Goal: Transaction & Acquisition: Purchase product/service

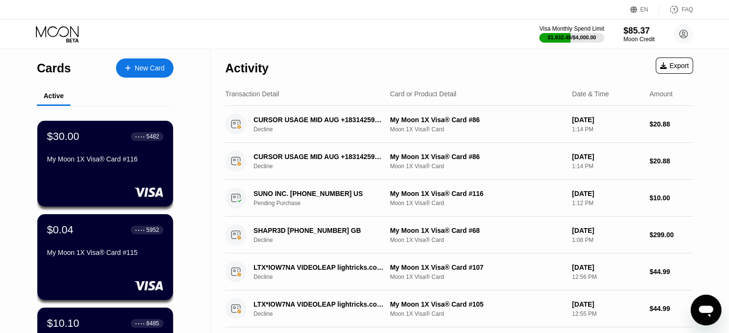
click at [133, 78] on div "Cards New Card" at bounding box center [105, 66] width 137 height 34
click at [151, 70] on div "New Card" at bounding box center [150, 68] width 30 height 8
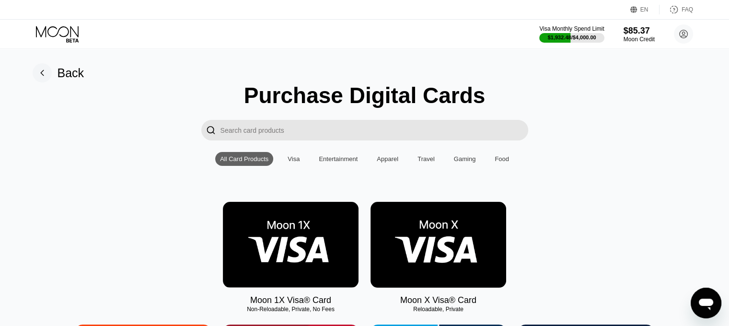
click at [378, 135] on input "Search card products" at bounding box center [375, 130] width 308 height 21
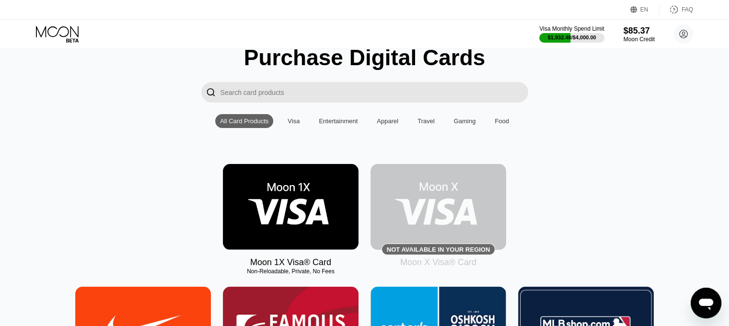
scroll to position [96, 0]
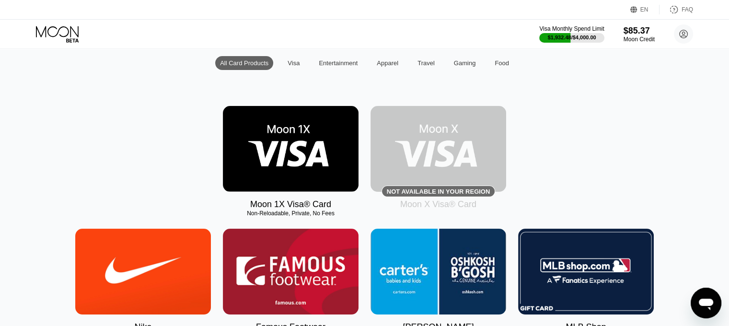
click at [297, 161] on img at bounding box center [291, 149] width 136 height 86
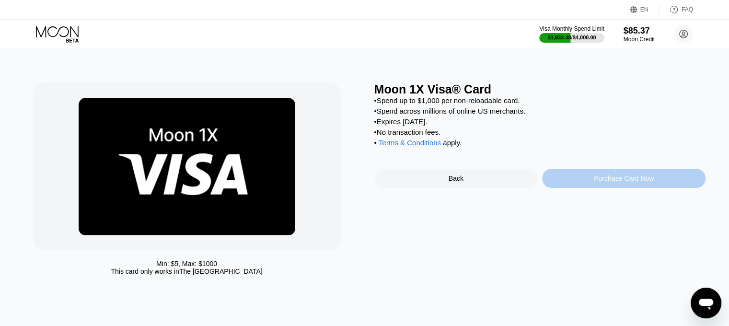
click at [646, 179] on div "Purchase Card Now" at bounding box center [624, 178] width 164 height 19
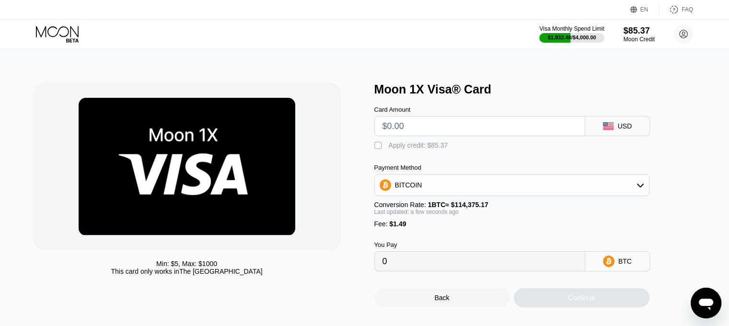
click at [420, 122] on input "text" at bounding box center [480, 126] width 195 height 19
type input "$27"
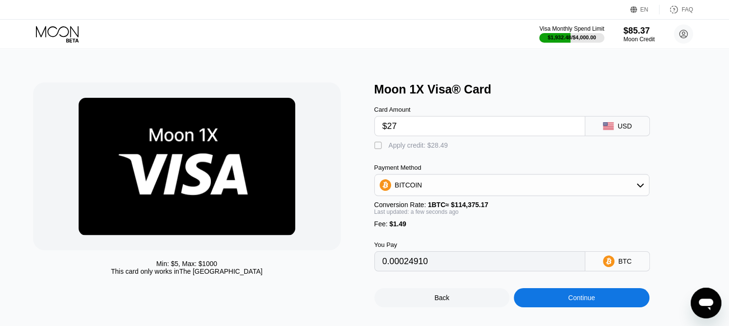
type input "0.00024910"
type input "$27"
click at [428, 147] on div "Apply credit: $28.49" at bounding box center [418, 145] width 59 height 8
type input "0"
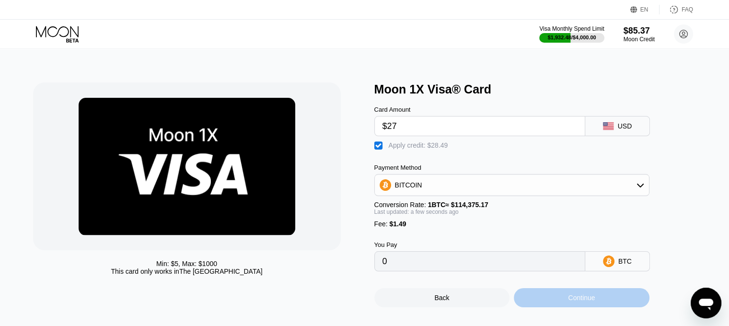
click at [592, 302] on div "Continue" at bounding box center [582, 297] width 136 height 19
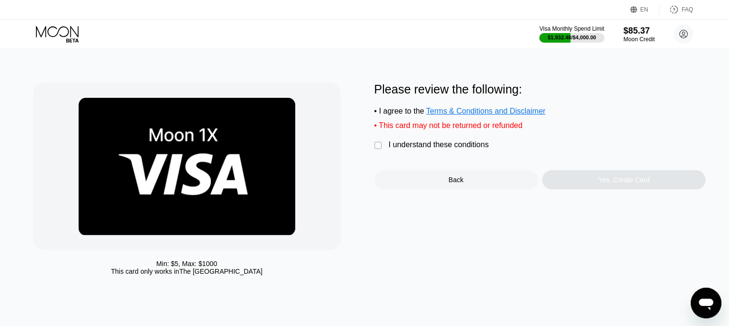
click at [472, 149] on div "I understand these conditions" at bounding box center [439, 145] width 100 height 9
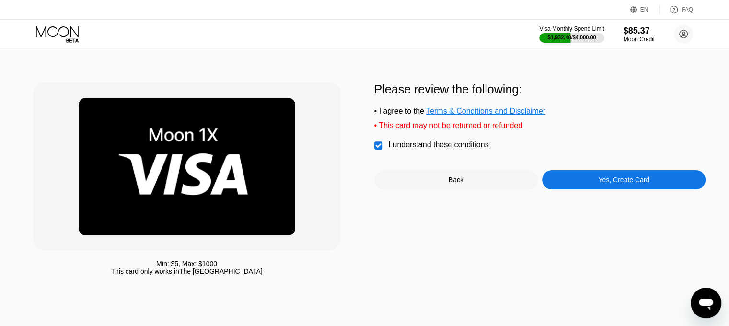
click at [589, 189] on div "Yes, Create Card" at bounding box center [624, 179] width 164 height 19
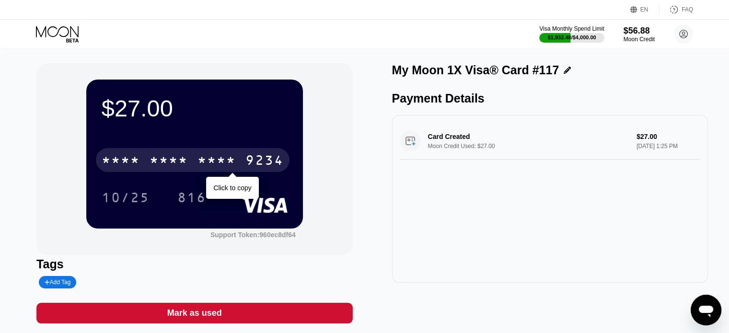
drag, startPoint x: 176, startPoint y: 166, endPoint x: 184, endPoint y: 166, distance: 8.2
click at [176, 166] on div "* * * *" at bounding box center [169, 161] width 38 height 15
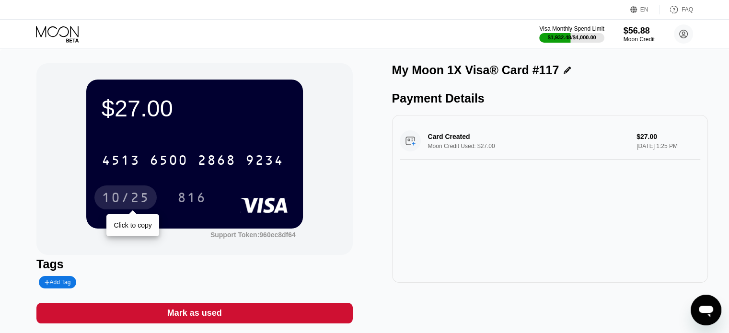
drag, startPoint x: 127, startPoint y: 201, endPoint x: 400, endPoint y: 200, distance: 273.4
click at [127, 201] on div "10/25" at bounding box center [126, 198] width 48 height 15
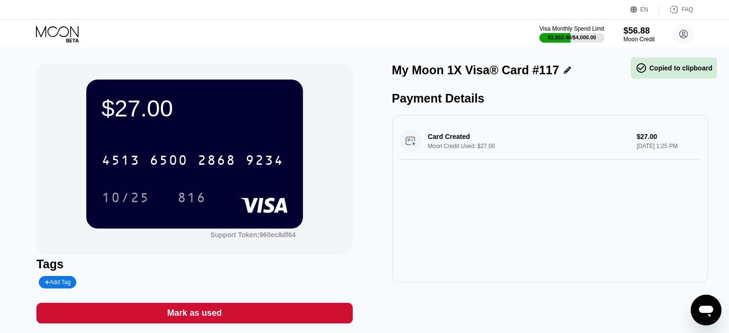
click at [0, 168] on div "$27.00 4513 6500 2868 9234 10/25 816 Support Token: 960ec8df64 Tags Add Tag Mar…" at bounding box center [364, 198] width 729 height 299
click at [183, 199] on div "816" at bounding box center [191, 198] width 29 height 15
click at [65, 35] on icon at bounding box center [57, 31] width 43 height 11
